Goal: Navigation & Orientation: Understand site structure

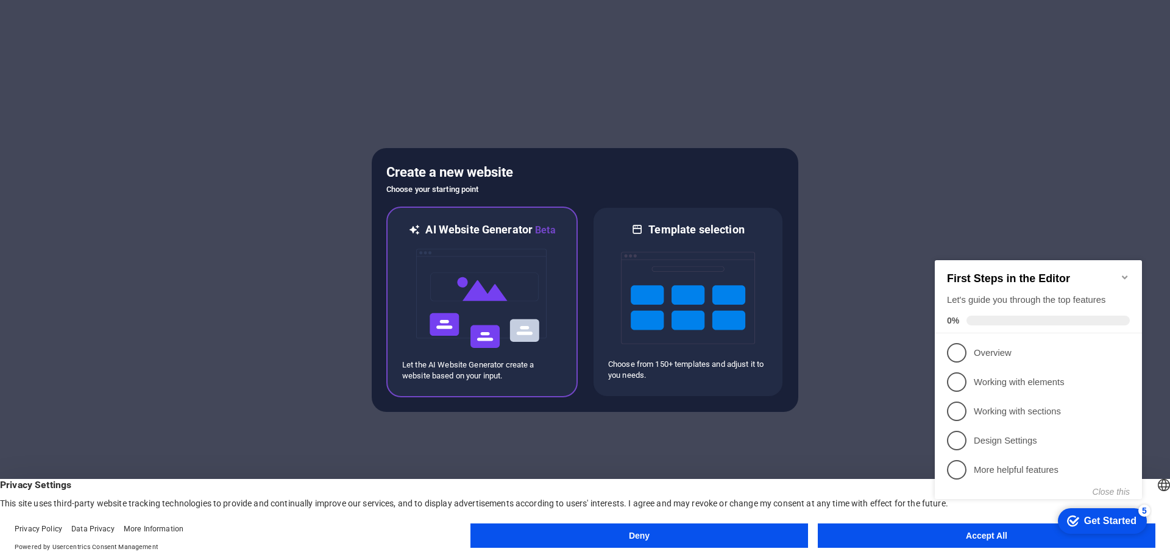
click at [495, 319] on img at bounding box center [482, 299] width 134 height 122
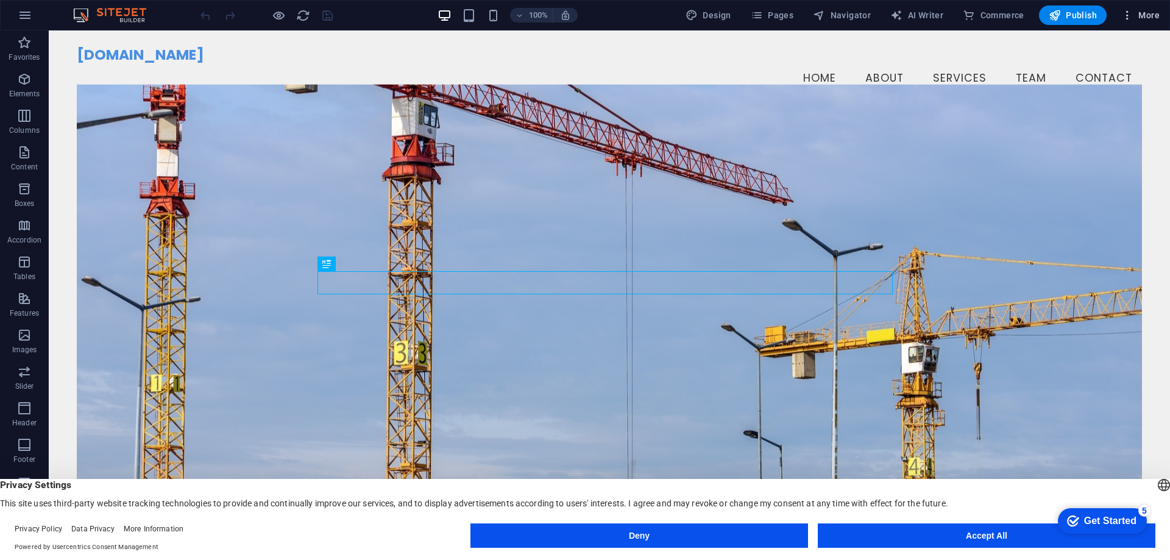
click at [1149, 15] on span "More" at bounding box center [1140, 15] width 38 height 12
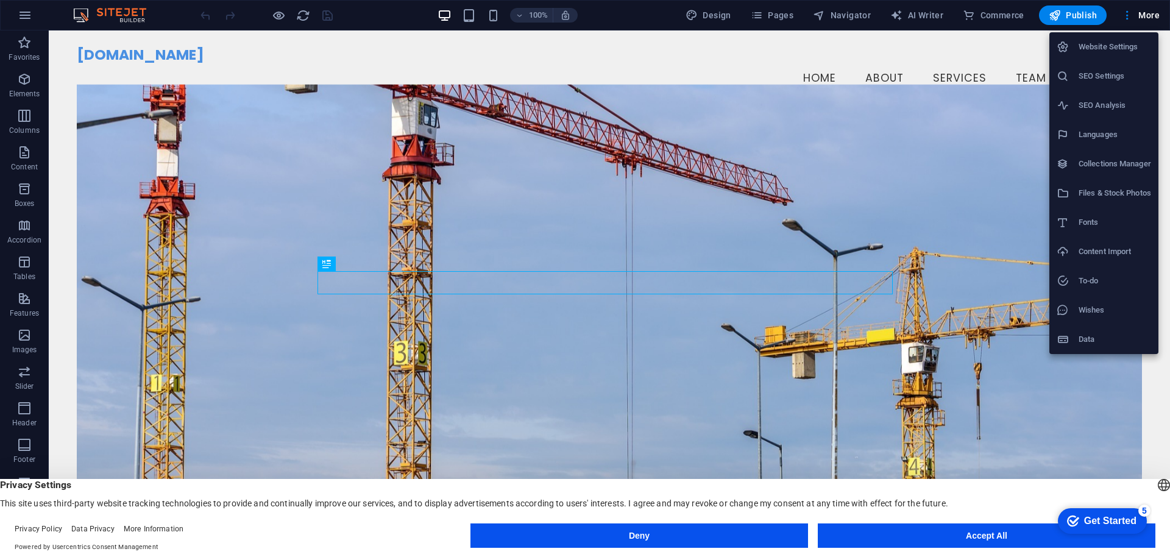
click at [1124, 17] on div at bounding box center [585, 280] width 1170 height 560
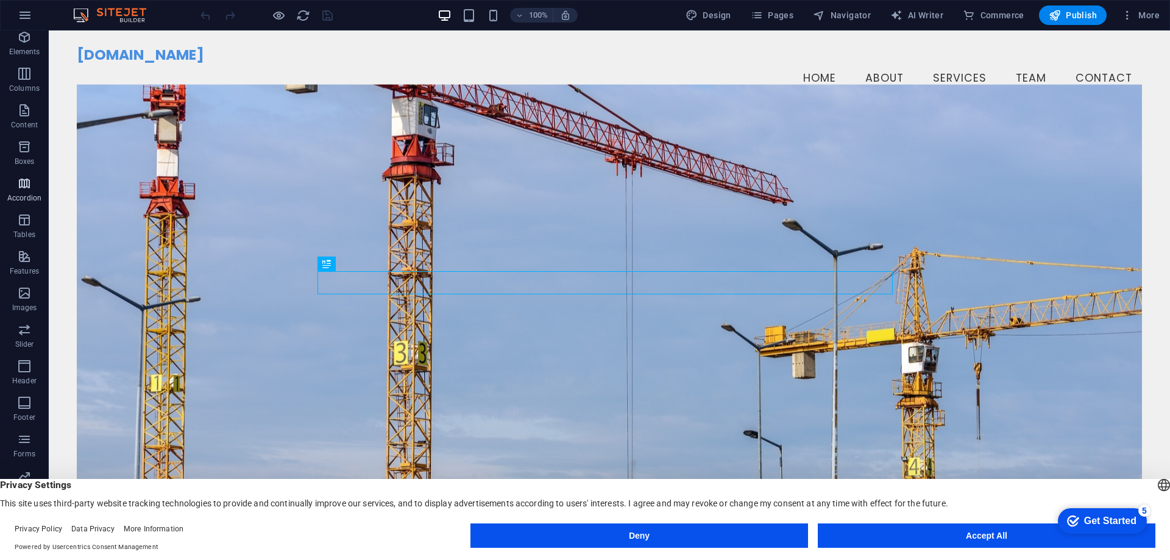
scroll to position [75, 0]
click at [86, 18] on img at bounding box center [115, 15] width 91 height 15
click at [82, 15] on img at bounding box center [115, 15] width 91 height 15
